Goal: Task Accomplishment & Management: Manage account settings

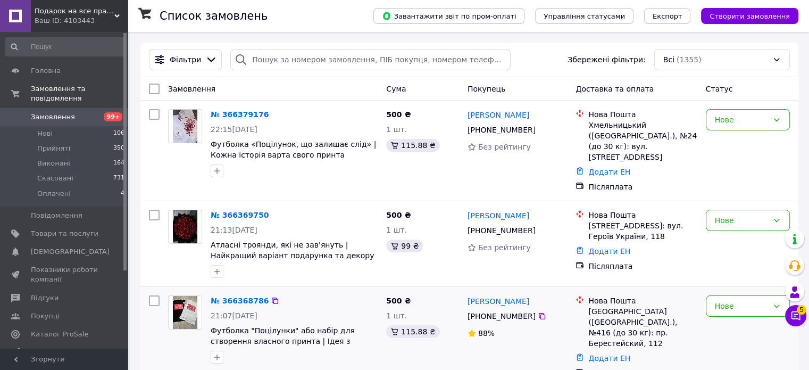
click at [794, 330] on div "№ 366368786 21:07[DATE] Футболка "Поцілунки" або набір для створення власного п…" at bounding box center [469, 337] width 658 height 100
click at [795, 327] on div "Менеджер 5 Чат з покупцем Тех підтримка Чат з покупцем 5" at bounding box center [795, 277] width 21 height 105
click at [806, 318] on button "Чат з покупцем 5" at bounding box center [795, 315] width 21 height 21
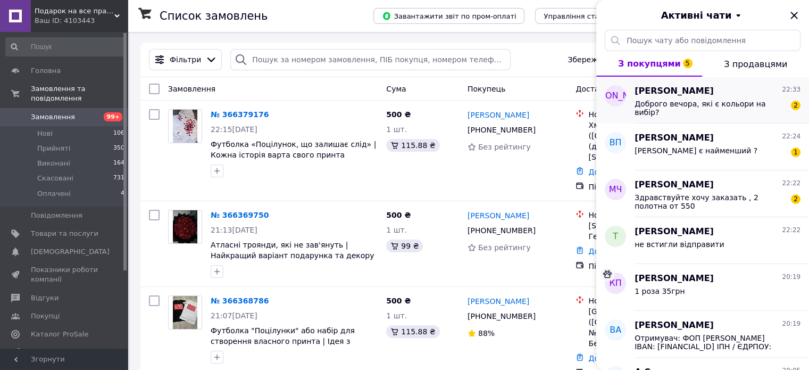
click at [695, 109] on div "Доброго вечора, які є кольори на вибір?" at bounding box center [710, 107] width 151 height 17
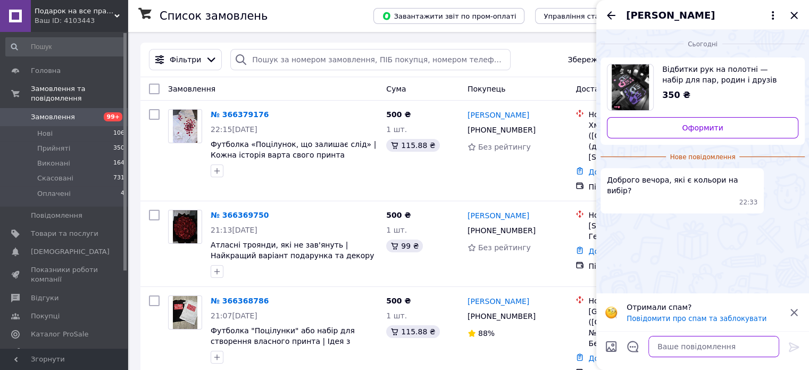
drag, startPoint x: 674, startPoint y: 340, endPoint x: 668, endPoint y: 346, distance: 8.7
click at [674, 340] on textarea at bounding box center [714, 346] width 131 height 21
paste textarea "Доброго дня! Ви оформили замовлення на Prom на полотно з відбитками рук 👣 Щоб п…"
type textarea "Доброго дня! Ви оформили замовлення на Prom на полотно з відбитками рук 👣 Щоб п…"
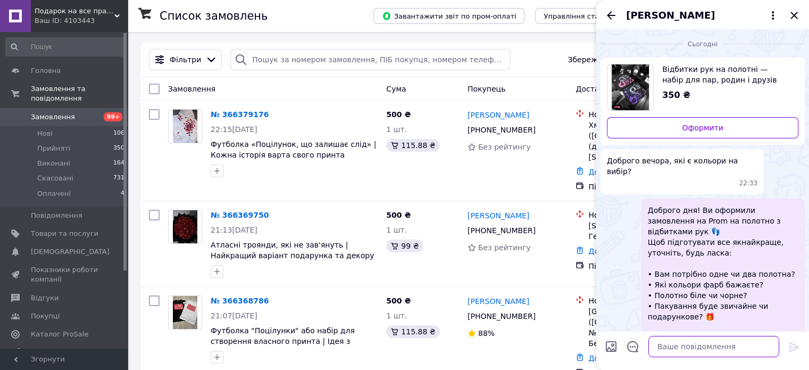
scroll to position [98, 0]
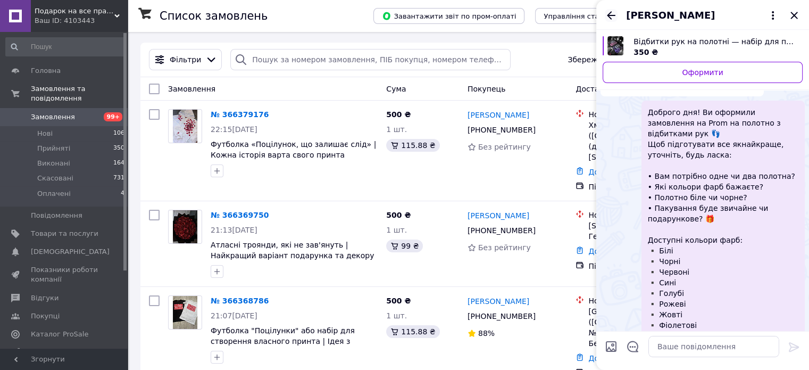
click at [609, 19] on icon "Назад" at bounding box center [611, 15] width 13 height 13
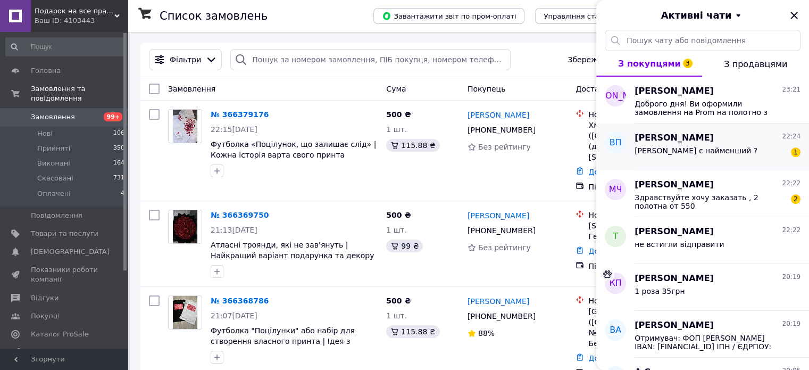
click at [656, 153] on span "[PERSON_NAME] є найменший ?" at bounding box center [696, 150] width 123 height 9
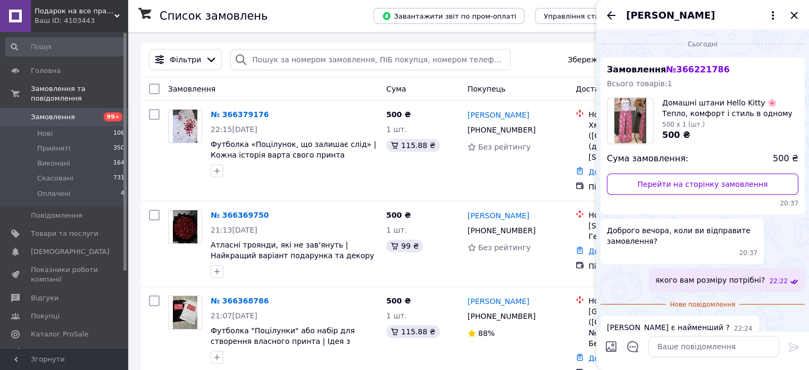
scroll to position [13, 0]
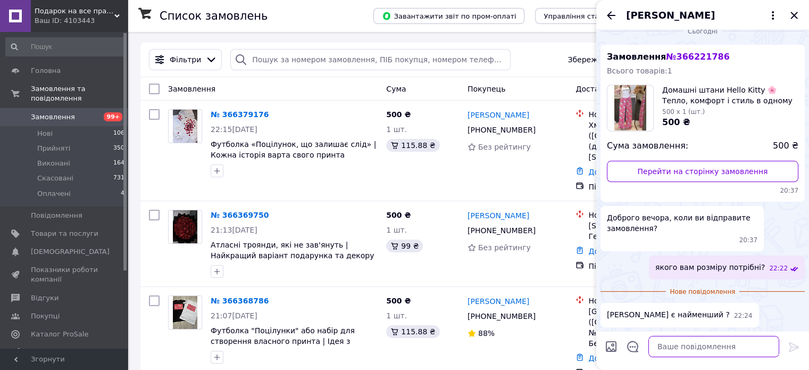
click at [698, 342] on textarea at bounding box center [714, 346] width 131 height 21
type textarea "М"
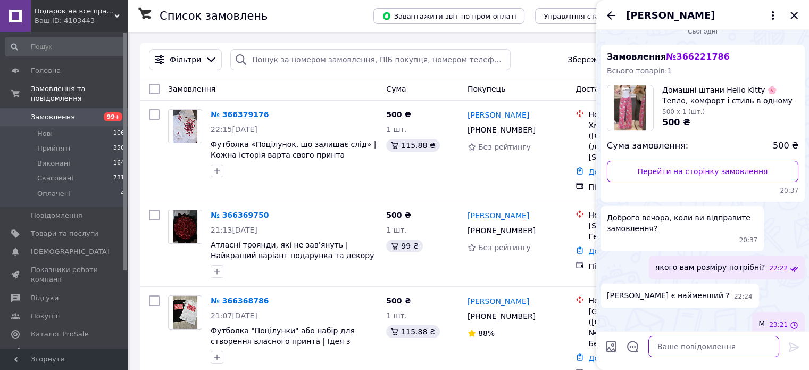
scroll to position [21, 0]
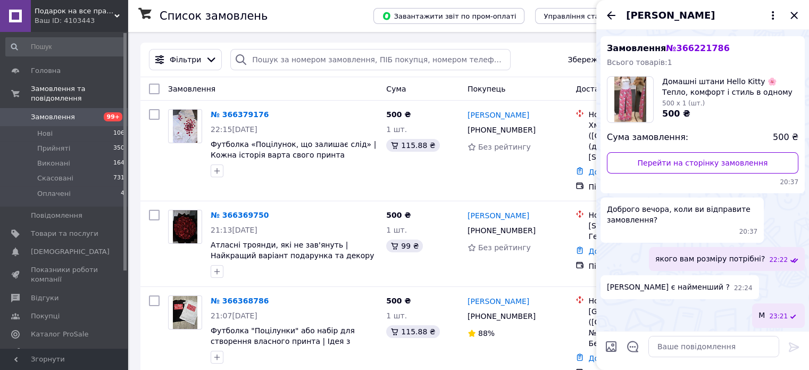
click at [606, 7] on div "[PERSON_NAME]" at bounding box center [702, 15] width 213 height 30
click at [612, 14] on icon "Назад" at bounding box center [611, 15] width 13 height 13
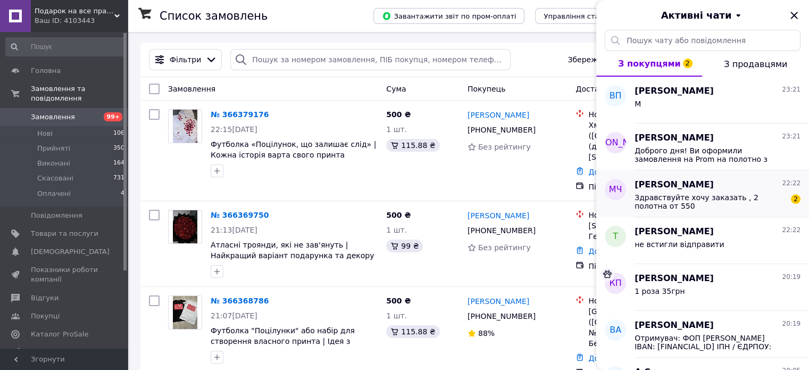
click at [725, 180] on div "[PERSON_NAME] 22:22" at bounding box center [718, 185] width 166 height 12
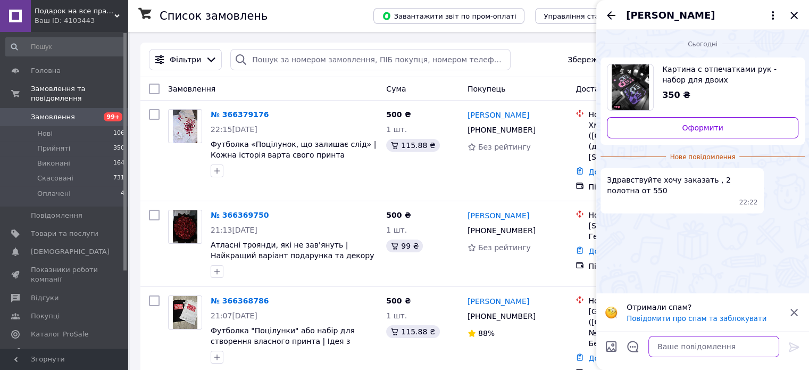
click at [681, 342] on textarea at bounding box center [714, 346] width 131 height 21
paste textarea "Доброго дня! Ви оформили замовлення на Prom на полотно з відбитками рук 👣 Щоб п…"
type textarea "Доброго дня! Ви оформили замовлення на Prom на полотно з відбитками рук 👣 Щоб п…"
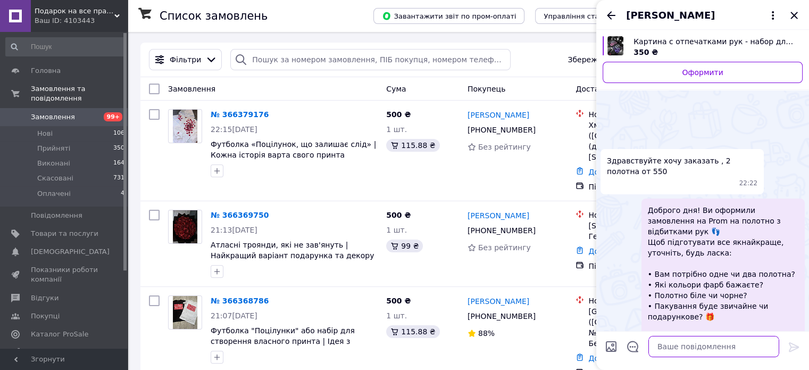
scroll to position [109, 0]
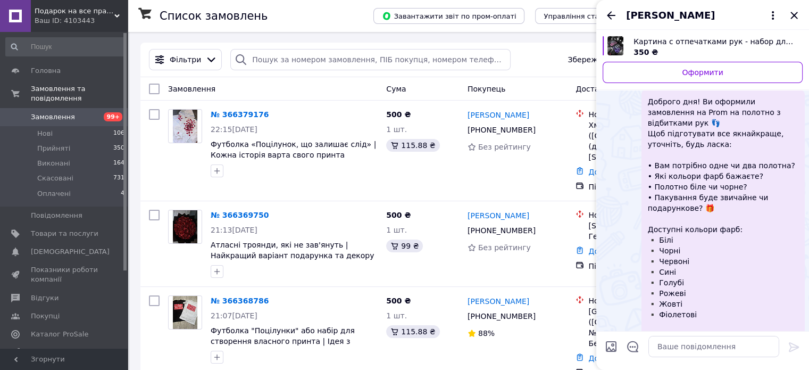
drag, startPoint x: 796, startPoint y: 16, endPoint x: 779, endPoint y: 12, distance: 17.6
click at [793, 16] on icon "Закрити" at bounding box center [794, 15] width 13 height 13
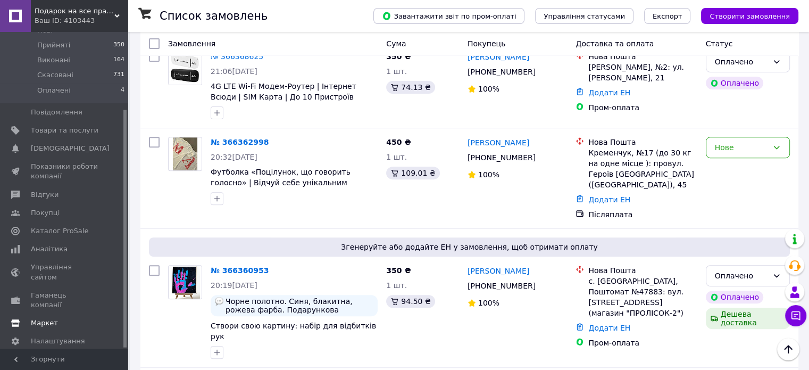
scroll to position [426, 0]
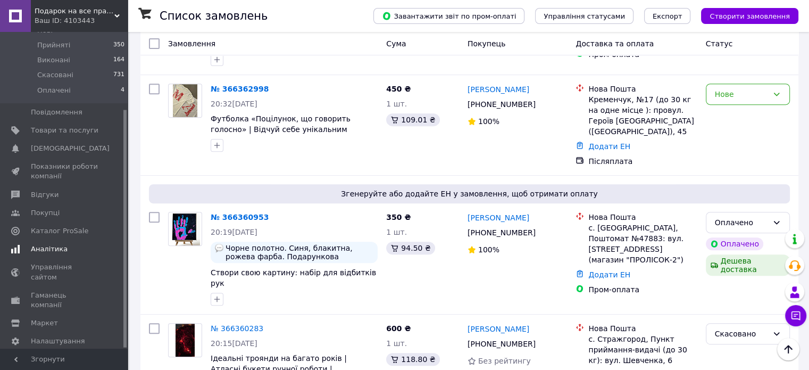
click at [59, 244] on span "Аналітика" at bounding box center [49, 249] width 37 height 10
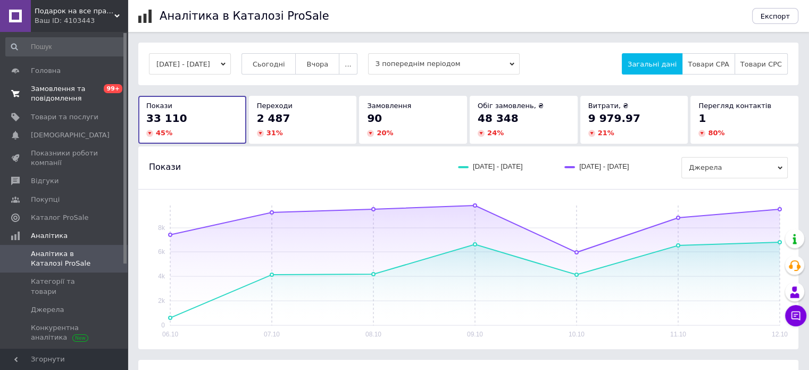
click at [70, 100] on span "Замовлення та повідомлення" at bounding box center [65, 93] width 68 height 19
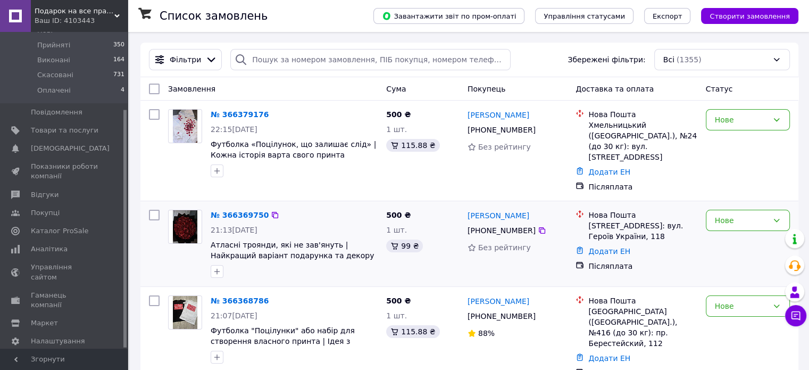
scroll to position [53, 0]
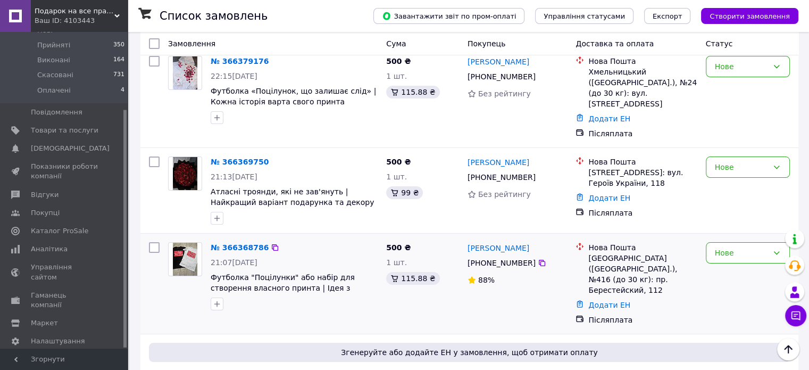
click at [230, 241] on div "№ 366368786" at bounding box center [240, 247] width 60 height 13
click at [234, 245] on div "№ 366368786 21:07[DATE] Футболка "Поцілунки" або набір для створення власного п…" at bounding box center [294, 276] width 176 height 77
click at [233, 243] on link "№ 366368786" at bounding box center [240, 247] width 58 height 9
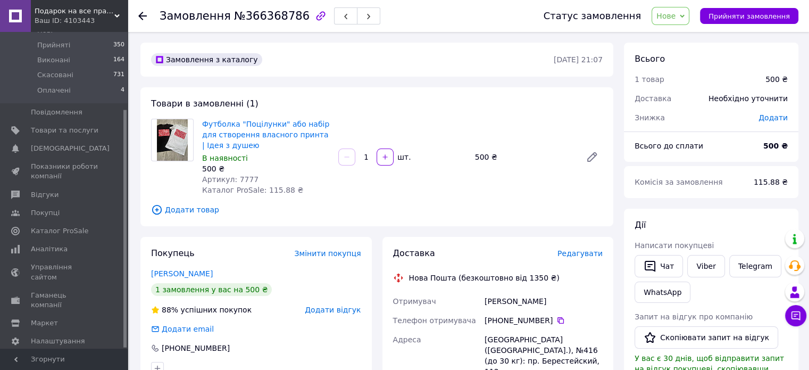
scroll to position [160, 0]
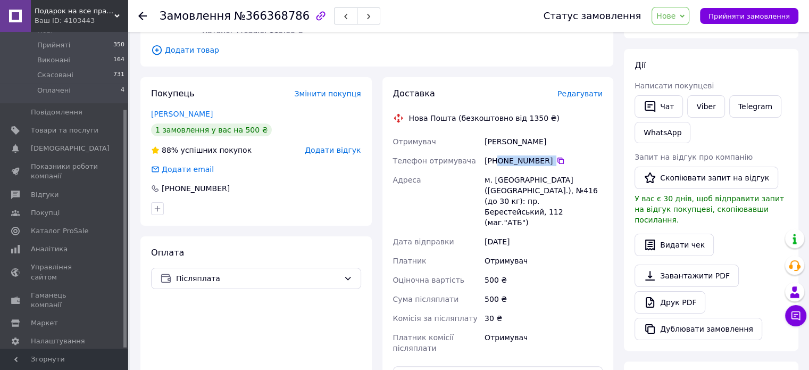
drag, startPoint x: 548, startPoint y: 159, endPoint x: 498, endPoint y: 165, distance: 49.9
click at [498, 165] on div "[PHONE_NUMBER]" at bounding box center [544, 160] width 118 height 11
copy div "0 63 170 69 62"
click at [499, 179] on div "м. [GEOGRAPHIC_DATA] ([GEOGRAPHIC_DATA].), №416 (до 30 кг): пр. Берестейський, …" at bounding box center [544, 201] width 122 height 62
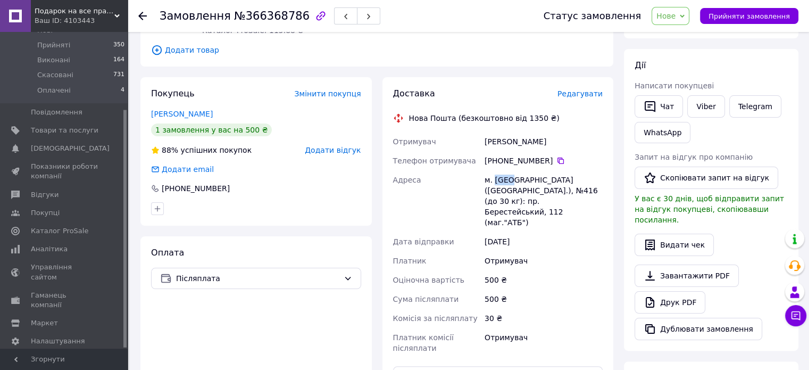
copy div "[GEOGRAPHIC_DATA]"
click at [604, 367] on div "Доставка Редагувати Нова Пошта (безкоштовно від 1350 ₴) Отримувач [PERSON_NAME]…" at bounding box center [498, 274] width 231 height 394
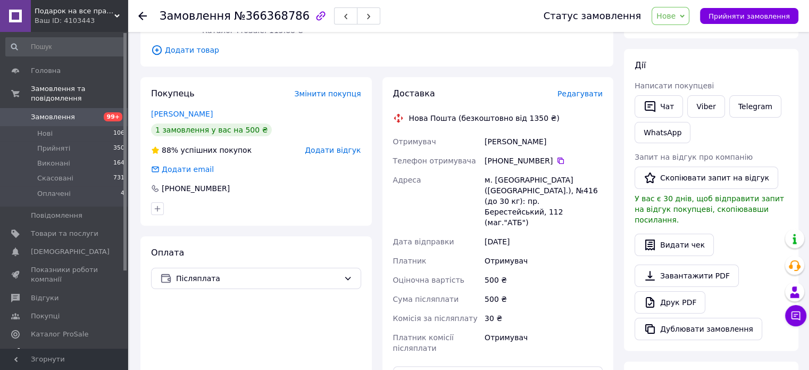
click at [69, 265] on span "Показники роботи компанії" at bounding box center [65, 274] width 68 height 19
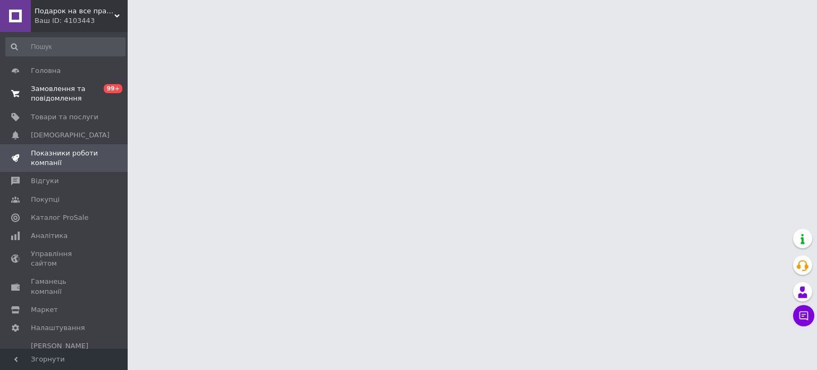
click at [71, 98] on span "Замовлення та повідомлення" at bounding box center [65, 93] width 68 height 19
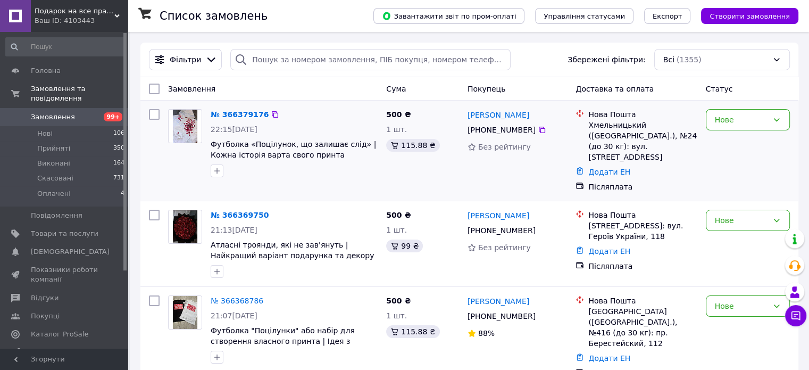
scroll to position [1198, 0]
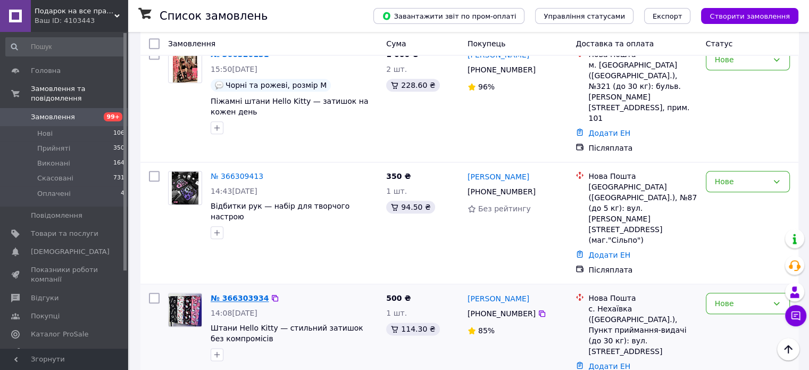
click at [235, 294] on link "№ 366303934" at bounding box center [240, 298] width 58 height 9
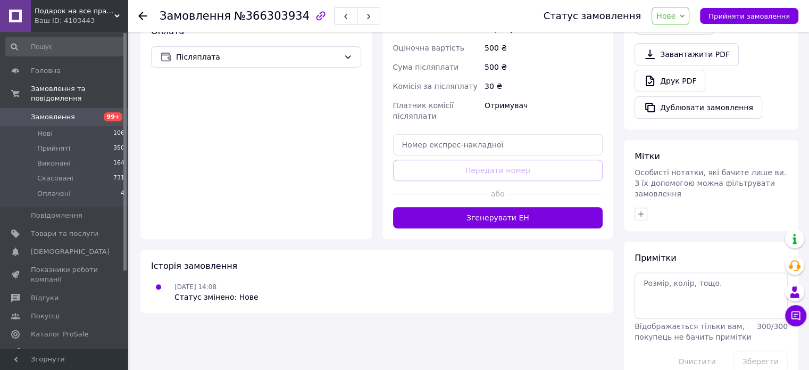
scroll to position [221, 0]
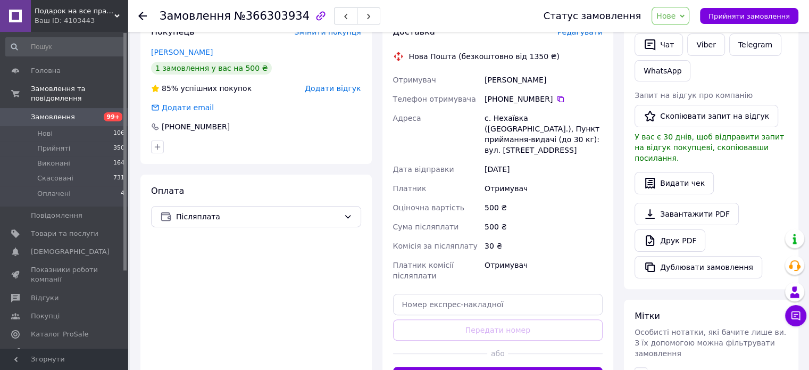
drag, startPoint x: 548, startPoint y: 97, endPoint x: 497, endPoint y: 99, distance: 50.1
click at [497, 99] on div "[PHONE_NUMBER]" at bounding box center [544, 99] width 118 height 11
copy div "0 98 415 11 24"
click at [490, 111] on div "с. Нехаївка ([GEOGRAPHIC_DATA].), Пункт приймання-видачі (до 30 кг): вул. [STRE…" at bounding box center [544, 134] width 122 height 51
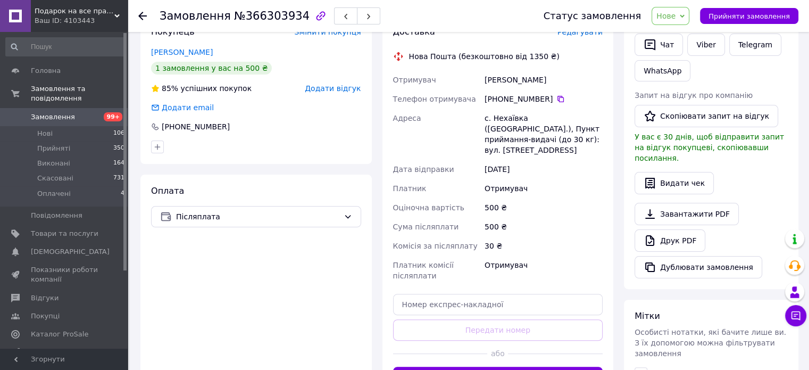
click at [503, 115] on div "с. Нехаївка ([GEOGRAPHIC_DATA].), Пункт приймання-видачі (до 30 кг): вул. [STRE…" at bounding box center [544, 134] width 122 height 51
copy div "Нехаївка"
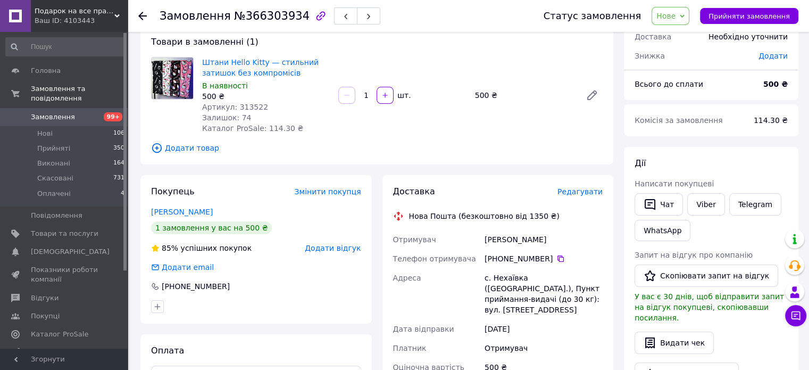
click at [524, 260] on div "[PHONE_NUMBER]" at bounding box center [544, 258] width 118 height 11
click at [519, 274] on div "с. Нехаївка ([GEOGRAPHIC_DATA].), Пункт приймання-видачі (до 30 кг): вул. [STRE…" at bounding box center [544, 293] width 122 height 51
click at [34, 325] on link "Каталог ProSale" at bounding box center [65, 334] width 131 height 18
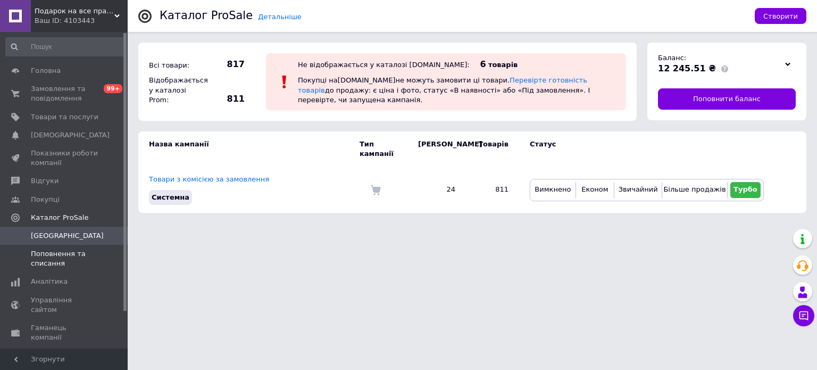
click at [59, 265] on span "Поповнення та списання" at bounding box center [65, 258] width 68 height 19
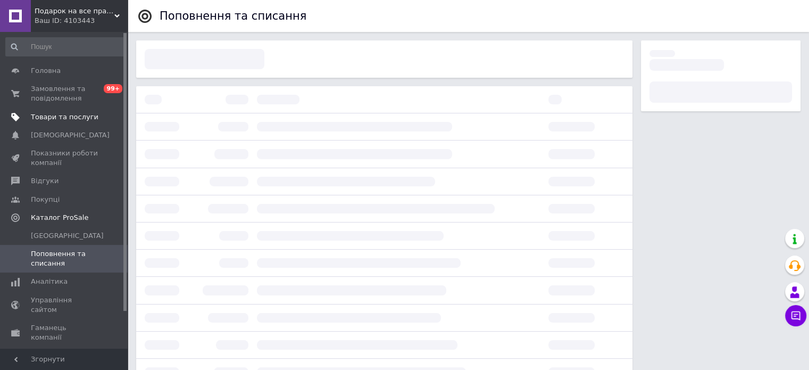
click at [65, 118] on span "Товари та послуги" at bounding box center [65, 117] width 68 height 10
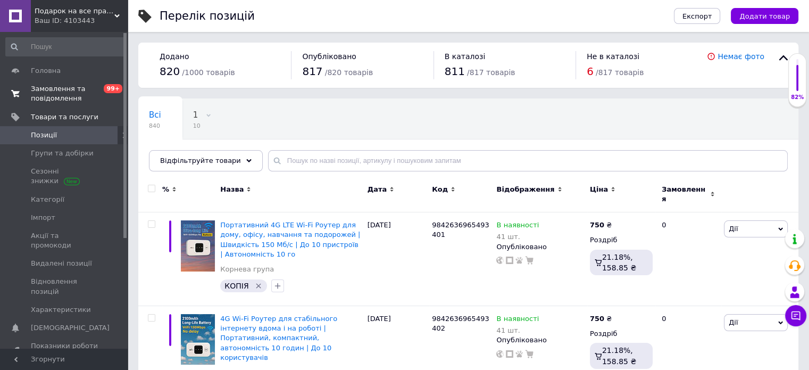
click at [45, 90] on span "Замовлення та повідомлення" at bounding box center [65, 93] width 68 height 19
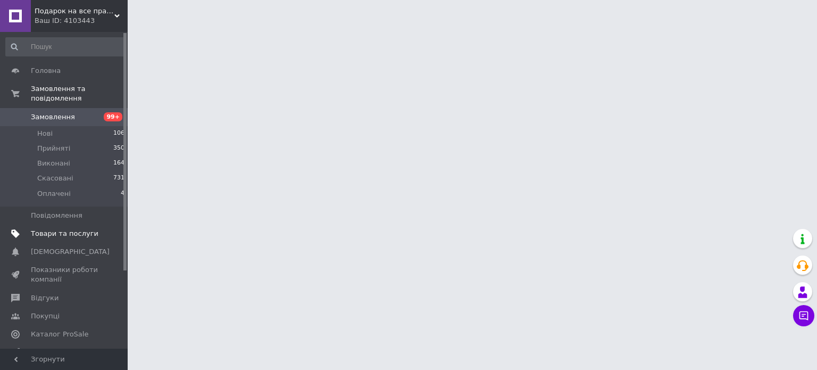
click at [67, 225] on link "Товари та послуги" at bounding box center [65, 234] width 131 height 18
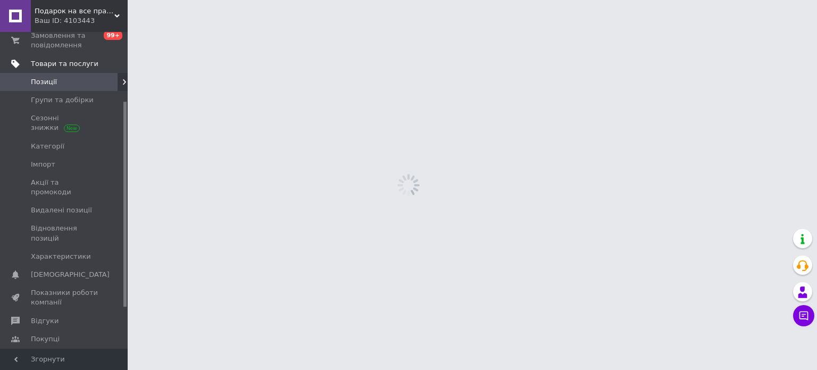
scroll to position [106, 0]
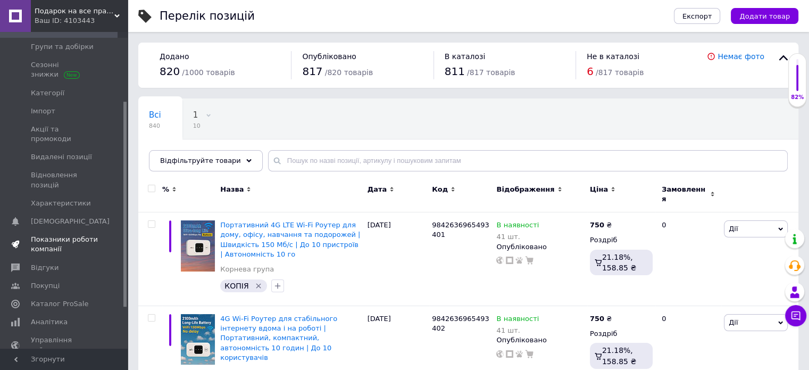
click at [47, 235] on span "Показники роботи компанії" at bounding box center [65, 244] width 68 height 19
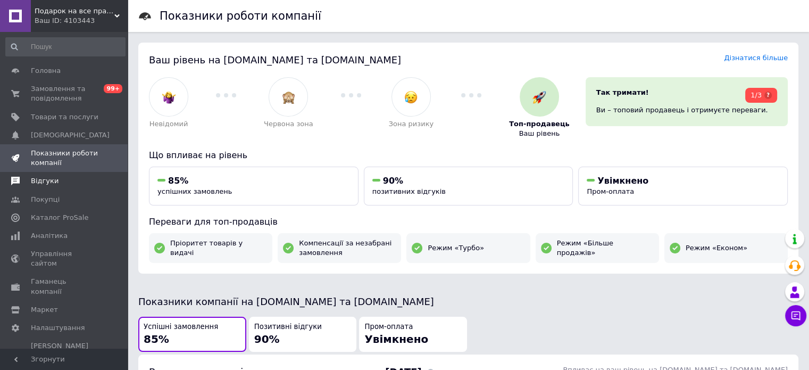
click at [49, 182] on span "Відгуки" at bounding box center [45, 181] width 28 height 10
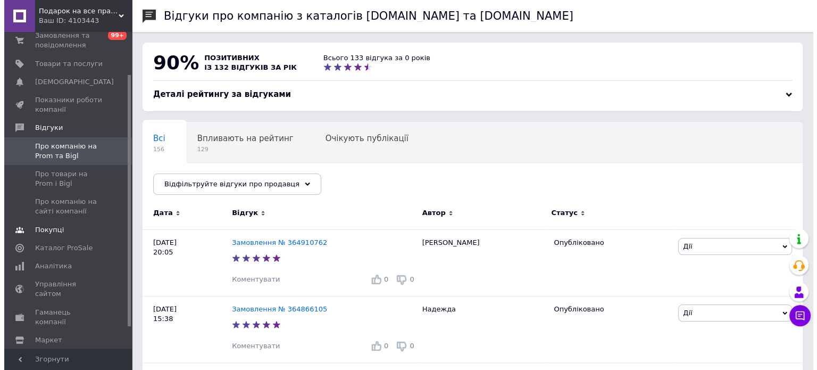
scroll to position [80, 0]
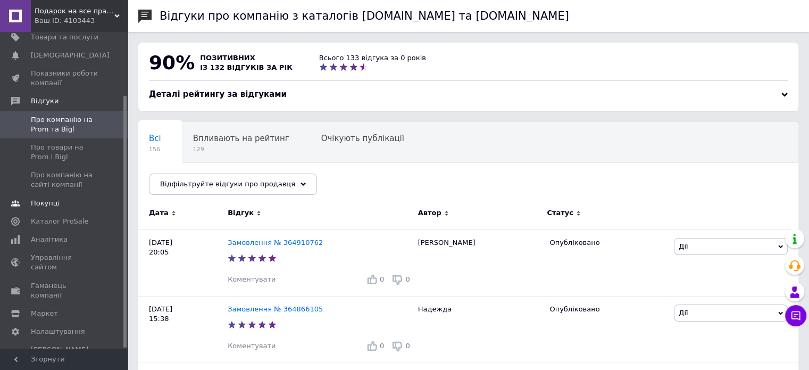
click at [66, 208] on span "Покупці" at bounding box center [65, 203] width 68 height 10
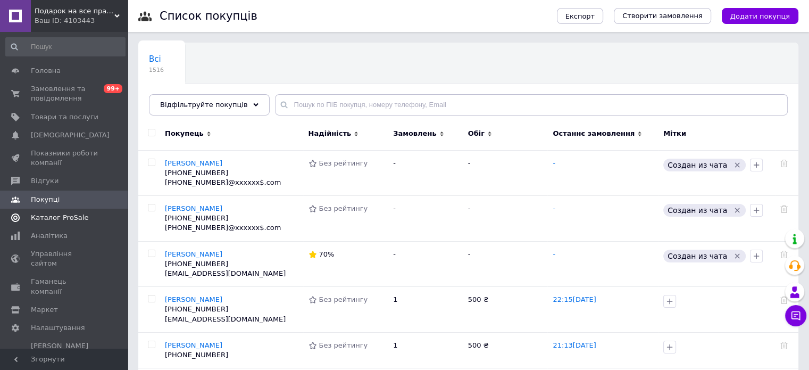
click at [60, 223] on link "Каталог ProSale" at bounding box center [65, 218] width 131 height 18
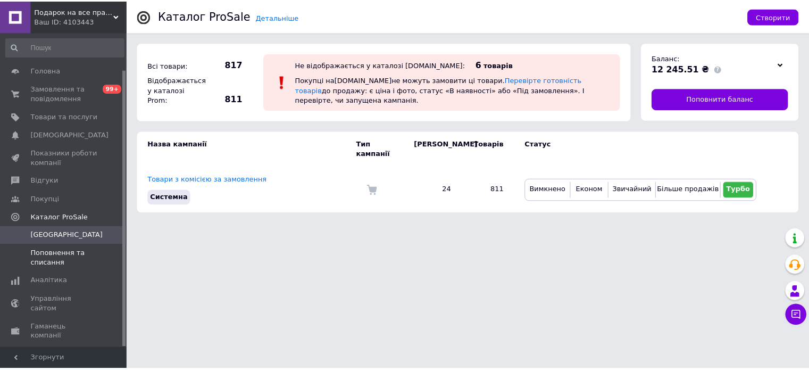
scroll to position [43, 0]
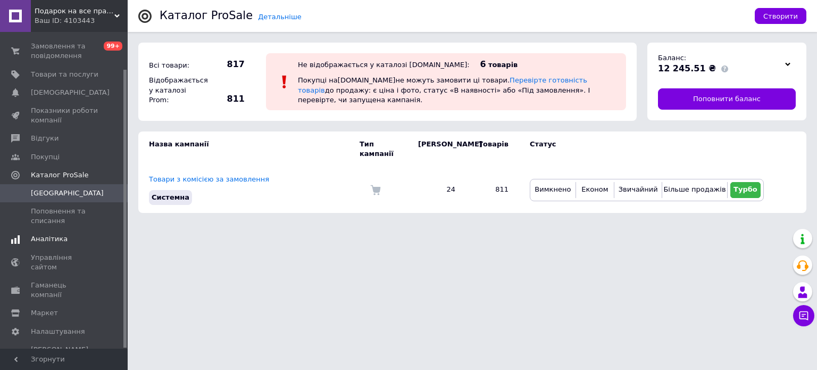
click at [69, 231] on link "Аналітика" at bounding box center [65, 239] width 131 height 18
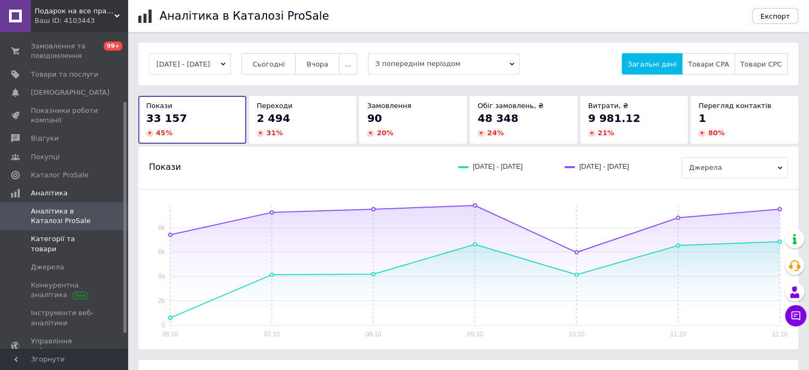
scroll to position [117, 0]
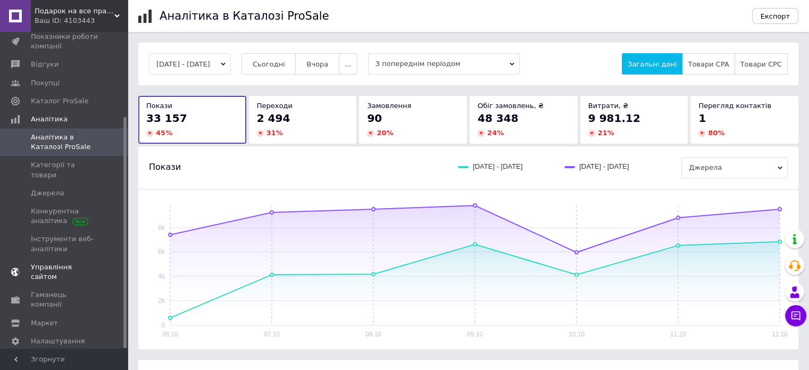
click at [74, 262] on span "Управління сайтом" at bounding box center [65, 271] width 68 height 19
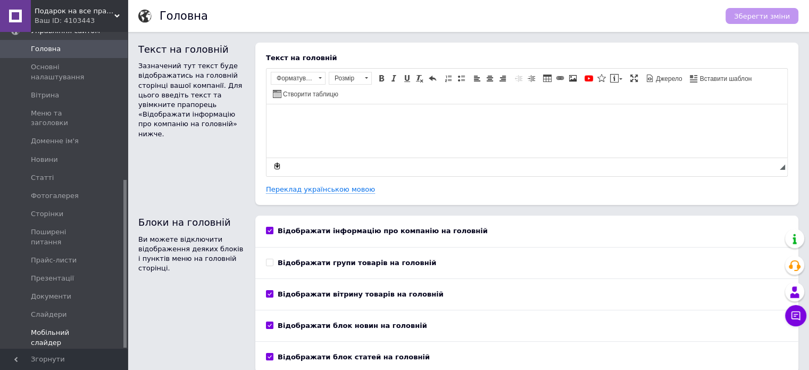
scroll to position [279, 0]
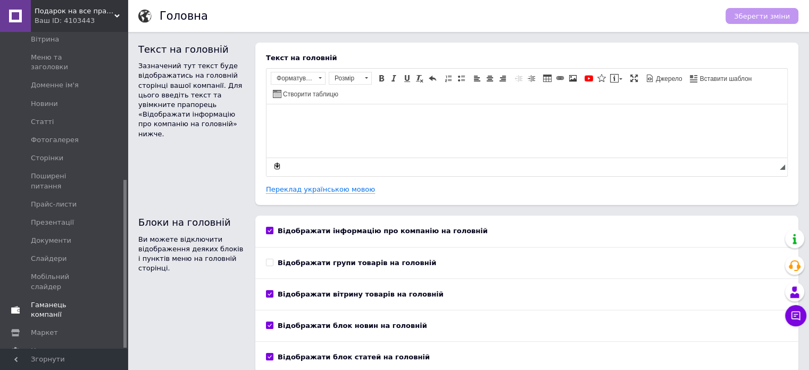
click at [68, 296] on link "Гаманець компанії" at bounding box center [65, 310] width 131 height 28
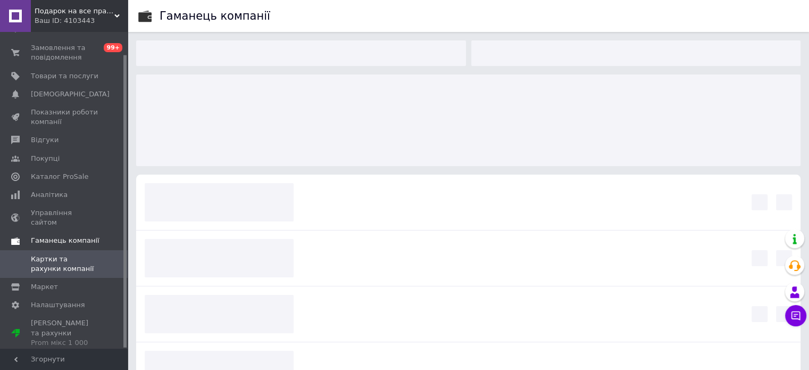
scroll to position [24, 0]
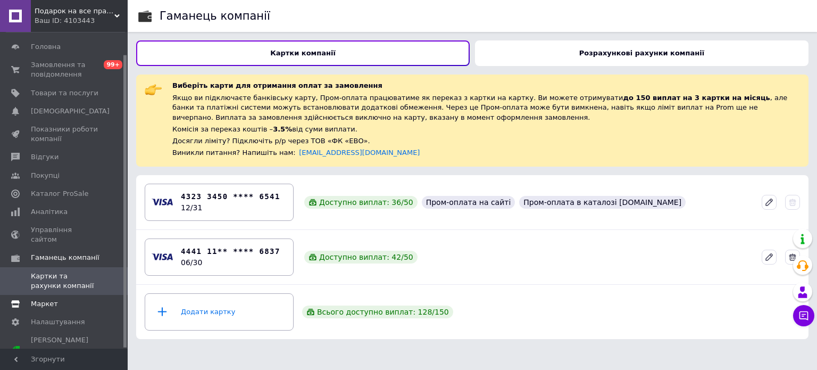
click at [57, 299] on span "Маркет" at bounding box center [65, 304] width 68 height 10
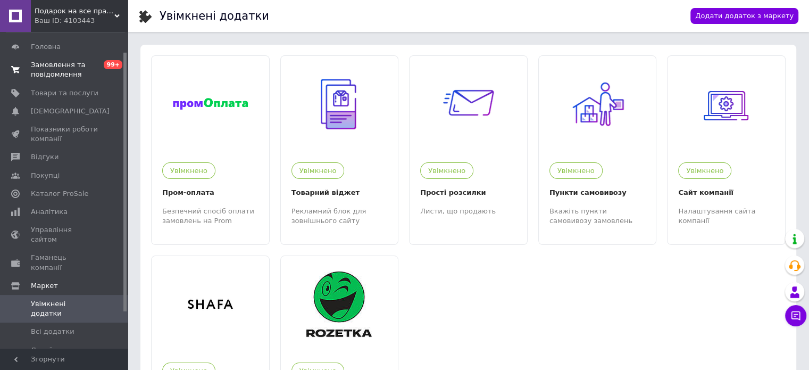
click at [41, 68] on span "Замовлення та повідомлення" at bounding box center [65, 69] width 68 height 19
